Goal: Transaction & Acquisition: Book appointment/travel/reservation

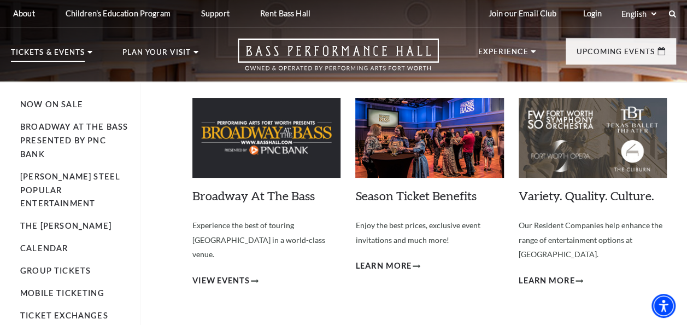
click at [80, 53] on p "Tickets & Events" at bounding box center [48, 55] width 74 height 13
click at [58, 106] on link "Now On Sale" at bounding box center [51, 103] width 63 height 9
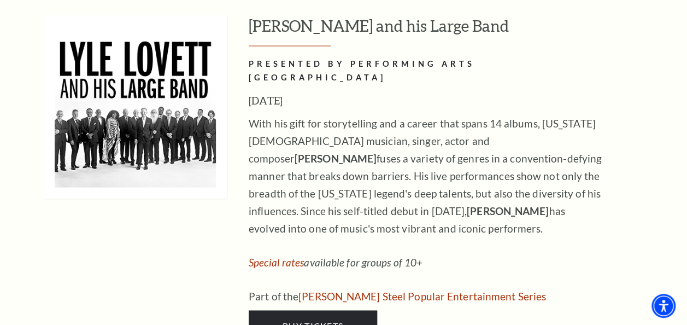
scroll to position [1037, 0]
click at [407, 150] on span "With his gift for storytelling and a career that spans 14 albums, [US_STATE][DE…" at bounding box center [425, 177] width 353 height 118
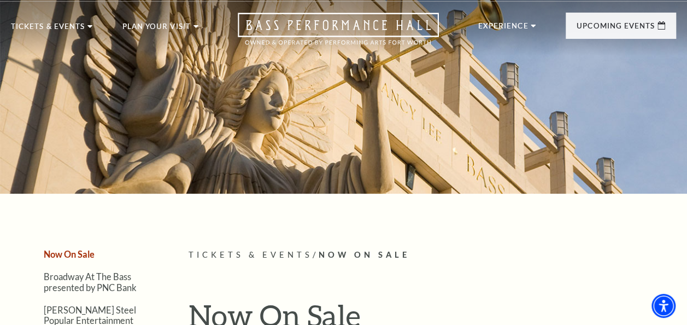
scroll to position [0, 0]
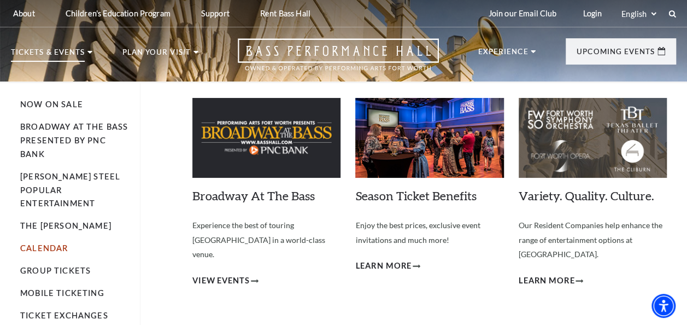
click at [45, 243] on link "Calendar" at bounding box center [44, 247] width 48 height 9
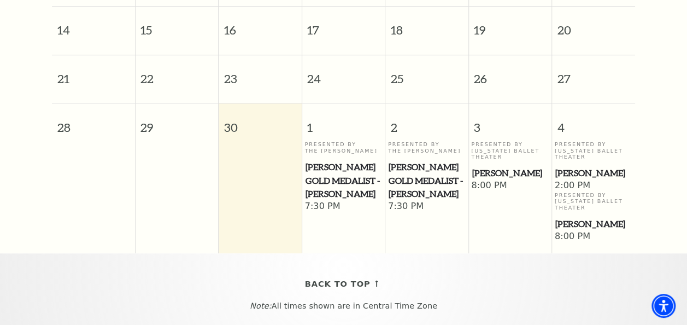
scroll to position [394, 0]
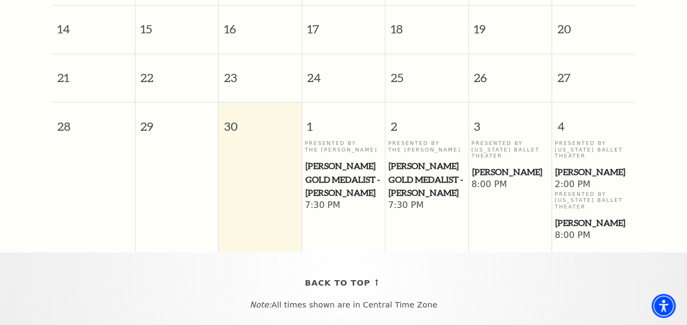
click at [413, 200] on span "Cliburn Gold Medalist - Aristo Sham" at bounding box center [427, 179] width 77 height 40
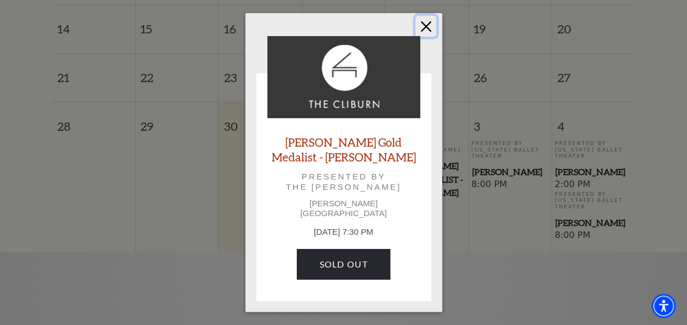
click at [424, 32] on button "Close" at bounding box center [425, 26] width 21 height 21
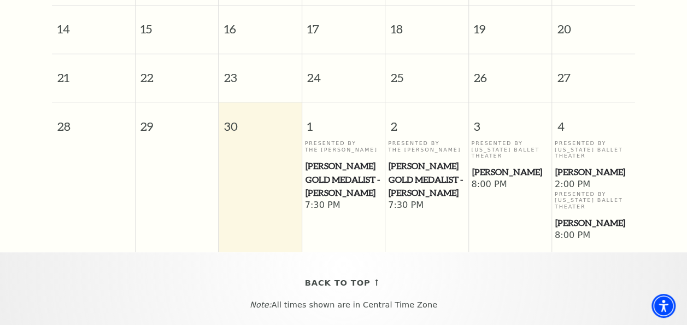
click at [489, 166] on span "[PERSON_NAME]" at bounding box center [510, 172] width 77 height 14
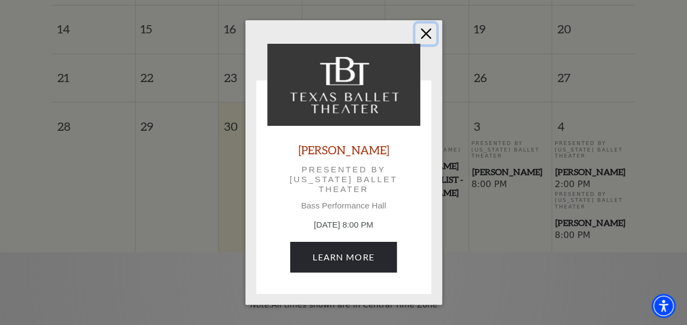
click at [431, 30] on button "Close" at bounding box center [425, 34] width 21 height 21
